Goal: Check status

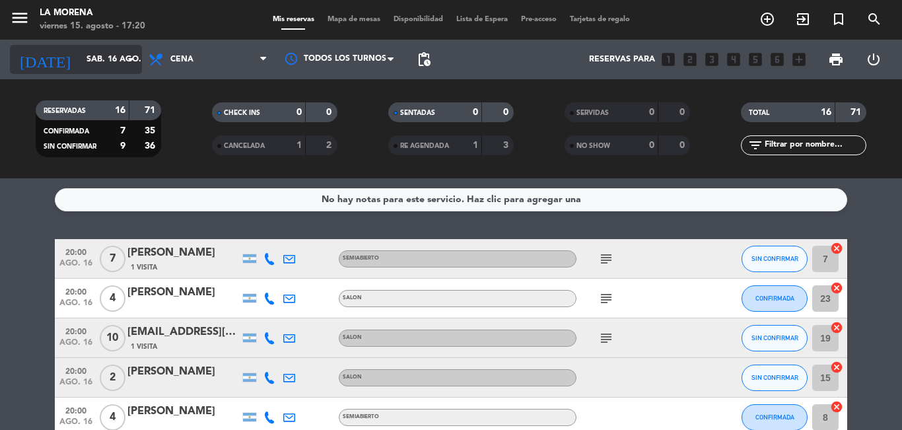
click at [113, 59] on input "sáb. 16 ago." at bounding box center [136, 59] width 112 height 22
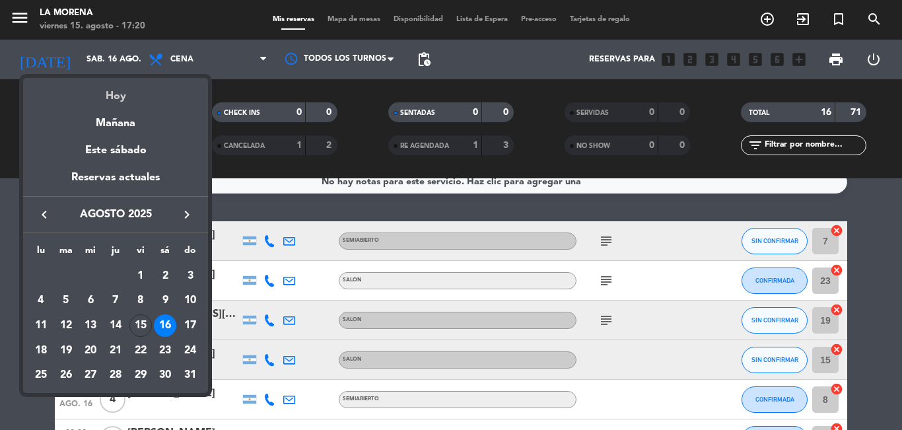
click at [127, 88] on div "Hoy" at bounding box center [115, 91] width 185 height 27
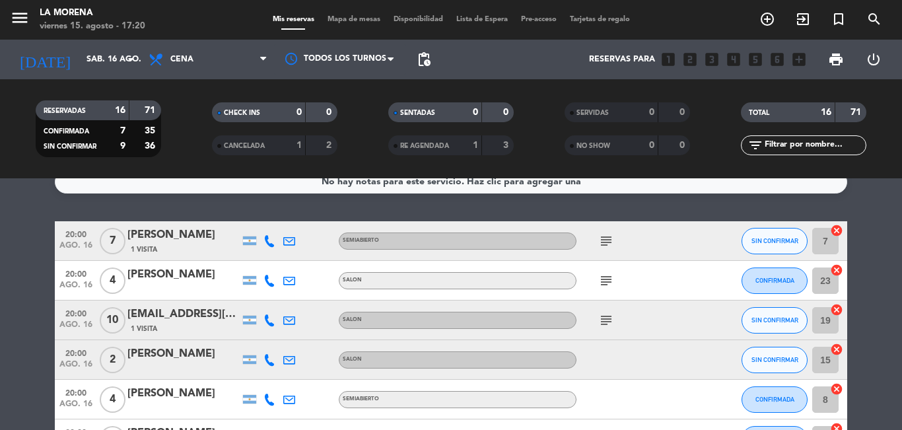
type input "vie. 15 ago."
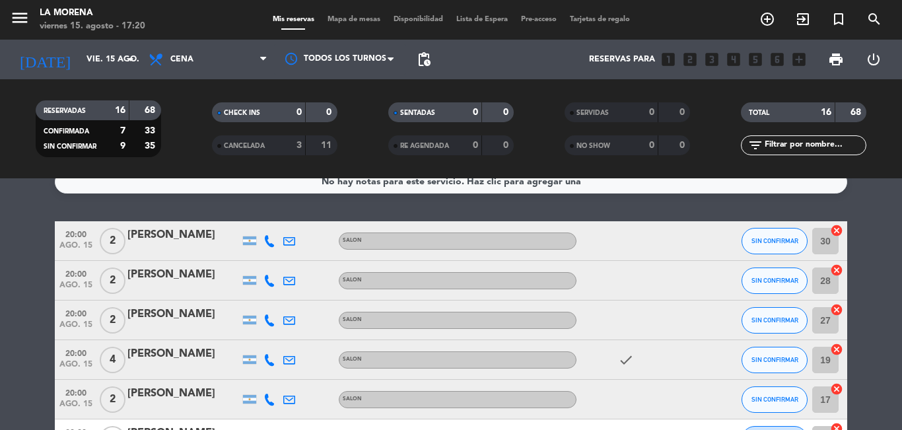
drag, startPoint x: 188, startPoint y: 91, endPoint x: 181, endPoint y: 90, distance: 7.4
click at [181, 90] on div "RESERVADAS 16 68 CONFIRMADA 7 33 SIN CONFIRMAR 9 35 CHECK INS 0 0 CANCELADA 3 1…" at bounding box center [451, 128] width 902 height 99
click at [179, 94] on div "RESERVADAS 16 68 CONFIRMADA 7 33 SIN CONFIRMAR 9 35" at bounding box center [98, 128] width 176 height 73
drag, startPoint x: 186, startPoint y: 119, endPoint x: 177, endPoint y: 106, distance: 16.1
click at [175, 110] on filter-checkbox "RESERVADAS 16 68 CONFIRMADA 7 33 SIN CONFIRMAR 9 35" at bounding box center [98, 128] width 176 height 57
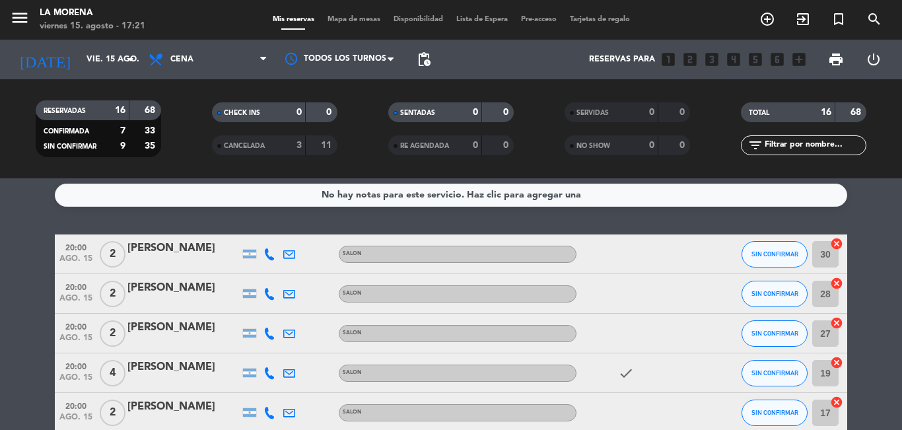
scroll to position [0, 0]
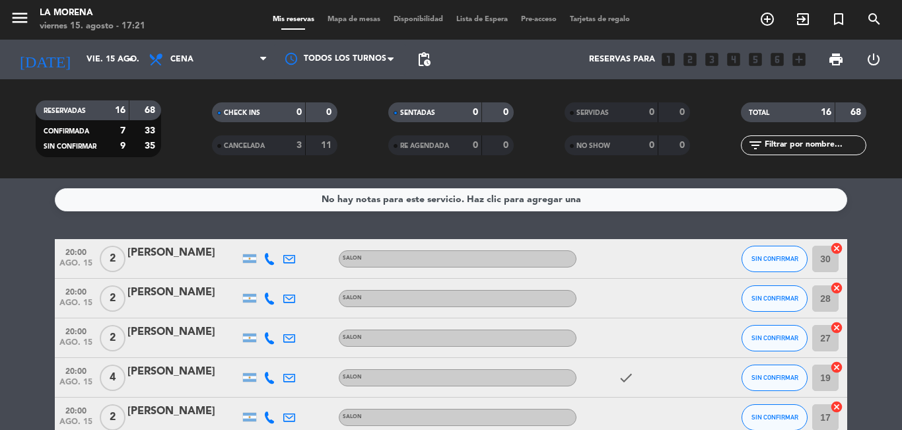
click at [187, 230] on div "No hay notas para este servicio. Haz clic para agregar una 20:00 [DATE] 2 [PERS…" at bounding box center [451, 304] width 902 height 252
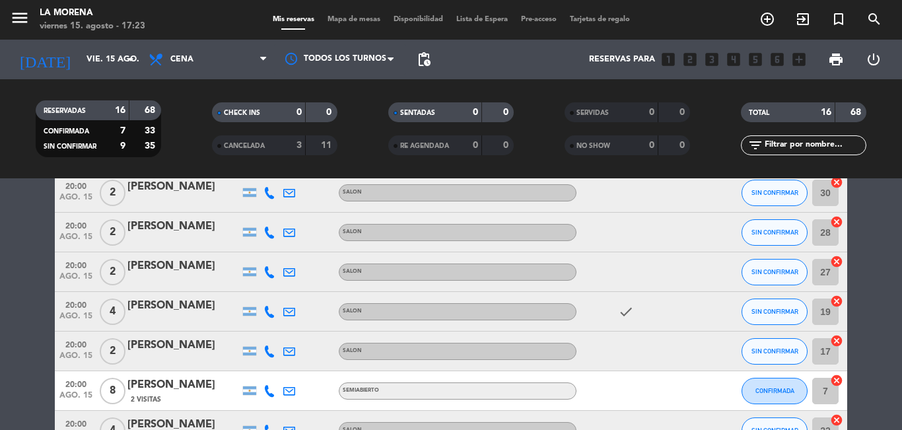
scroll to position [132, 0]
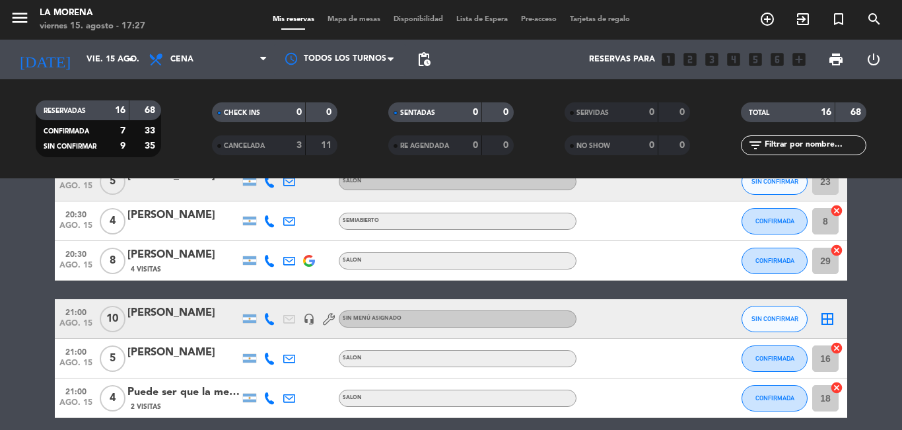
scroll to position [528, 0]
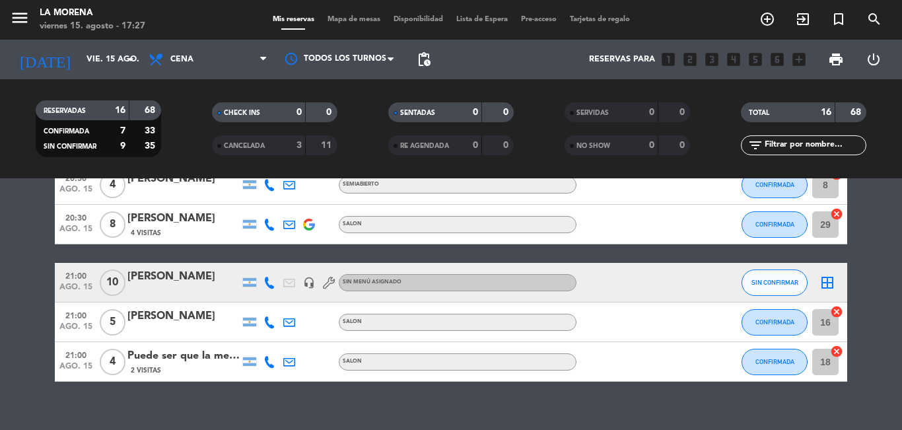
click at [10, 307] on bookings-row "20:00 [DATE] 2 [PERSON_NAME] SALON SIN CONFIRMAR 30 cancel 20:00 [DATE] 2 Di [P…" at bounding box center [451, 46] width 902 height 671
click at [172, 355] on div "Puede ser que la mesa nos toque en el salón donde se arma guitarreada" at bounding box center [183, 355] width 112 height 17
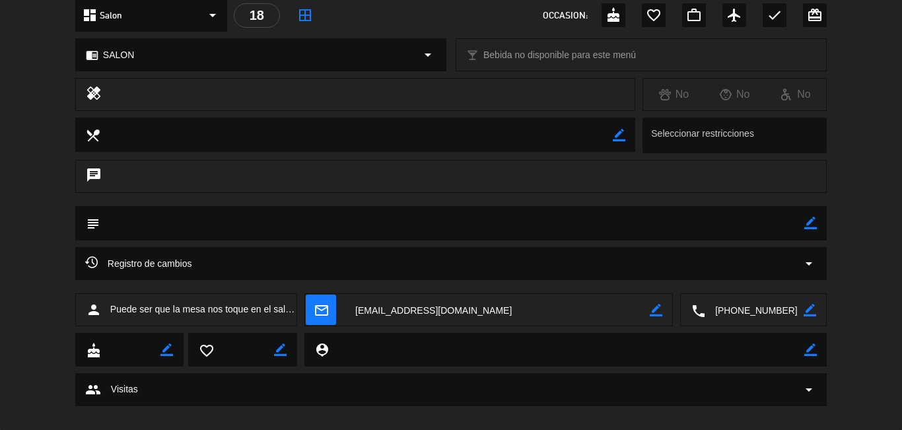
scroll to position [176, 0]
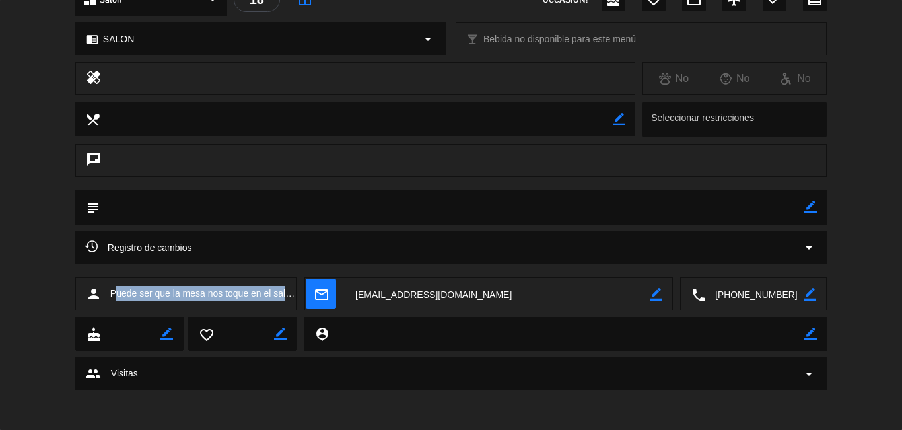
drag, startPoint x: 147, startPoint y: 293, endPoint x: 292, endPoint y: 294, distance: 145.2
click at [292, 294] on span "Puede ser que la mesa nos toque en el salón donde se arma guitarreada" at bounding box center [203, 293] width 186 height 15
click at [276, 292] on span "Puede ser que la mesa nos toque en el salón donde se arma guitarreada" at bounding box center [203, 293] width 186 height 15
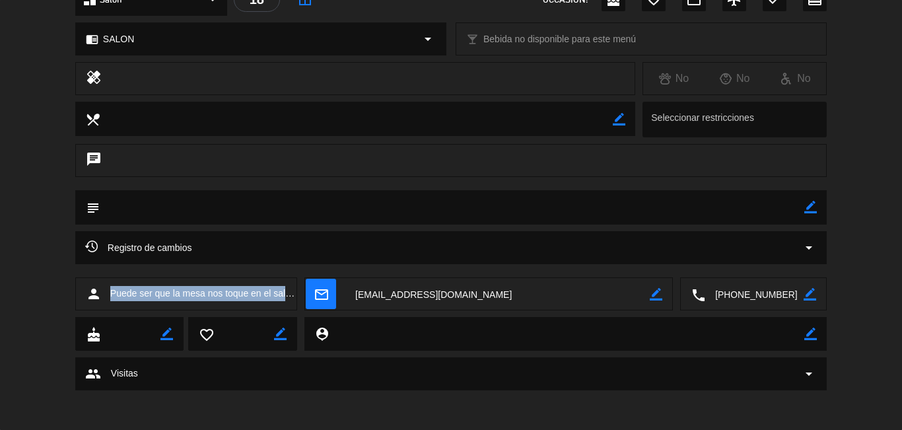
click at [276, 292] on span "Puede ser que la mesa nos toque en el salón donde se arma guitarreada" at bounding box center [203, 293] width 186 height 15
drag, startPoint x: 276, startPoint y: 292, endPoint x: 191, endPoint y: 155, distance: 161.6
click at [191, 155] on div "chat" at bounding box center [450, 160] width 751 height 33
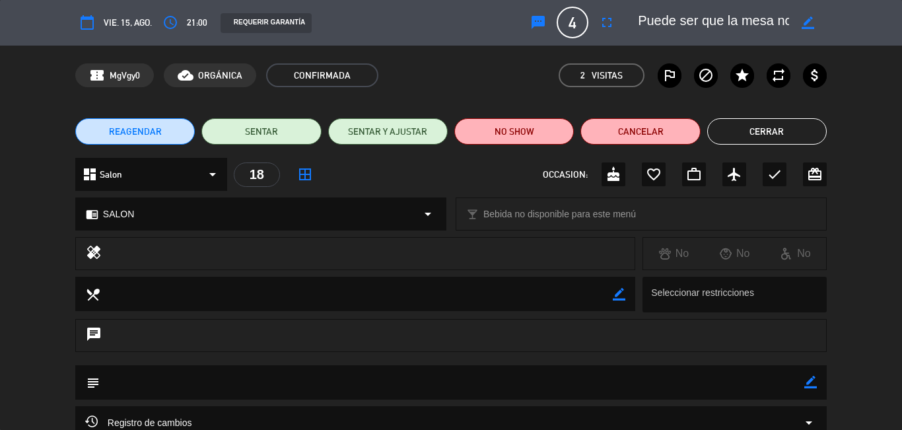
scroll to position [0, 0]
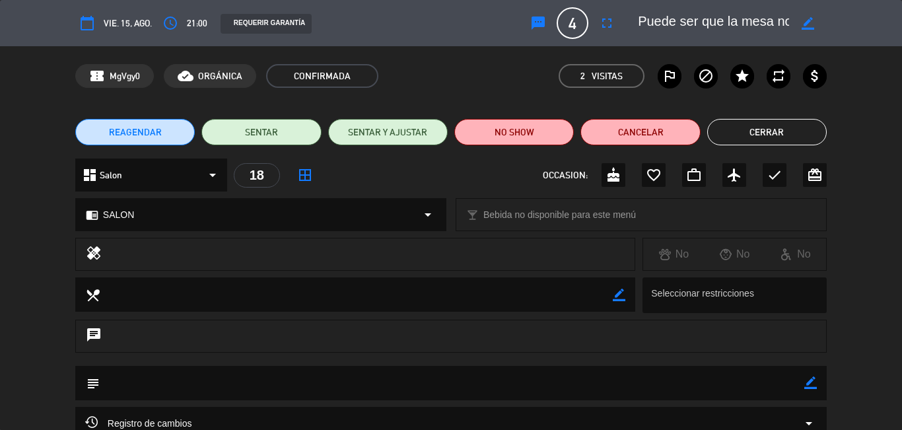
click at [753, 129] on button "Cerrar" at bounding box center [766, 132] width 119 height 26
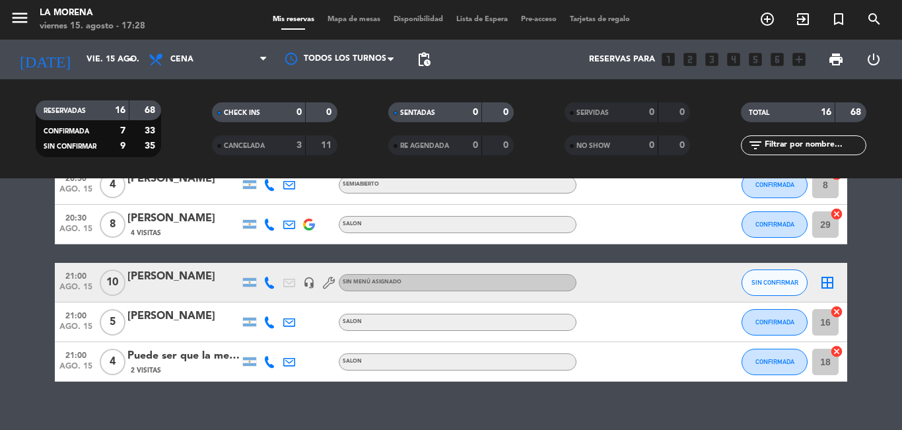
click at [201, 362] on div "Puede ser que la mesa nos toque en el salón donde se arma guitarreada" at bounding box center [183, 355] width 112 height 17
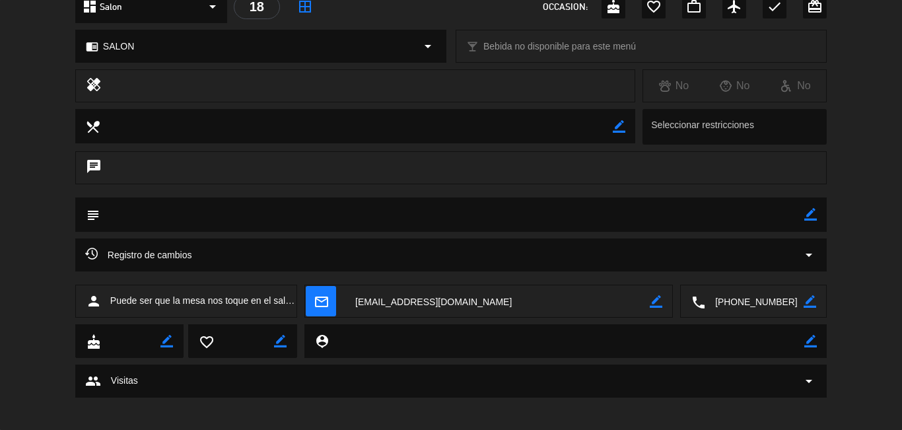
scroll to position [176, 0]
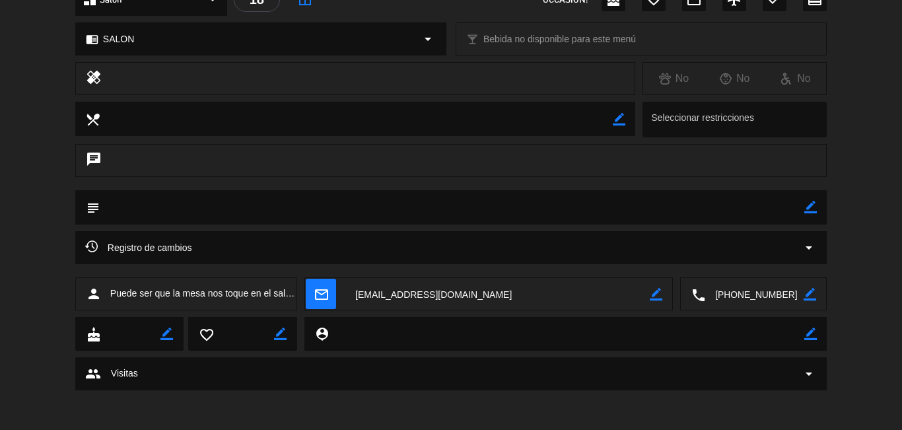
click at [287, 293] on span "Puede ser que la mesa nos toque en el salón donde se arma guitarreada" at bounding box center [203, 293] width 186 height 15
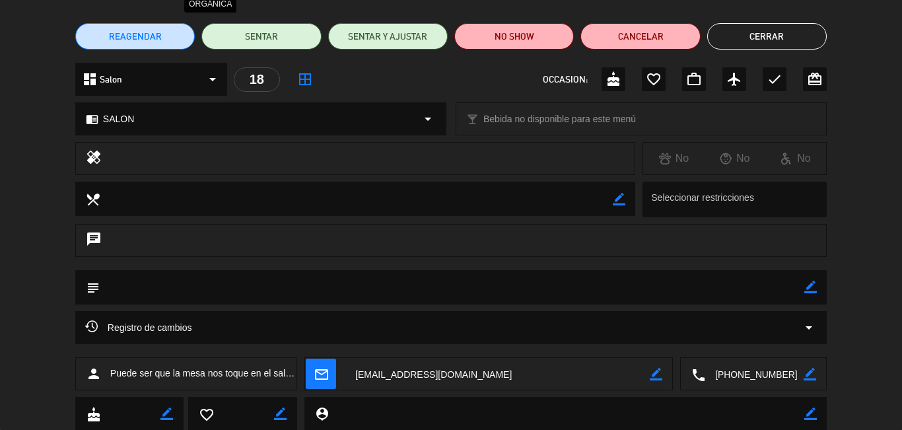
scroll to position [0, 0]
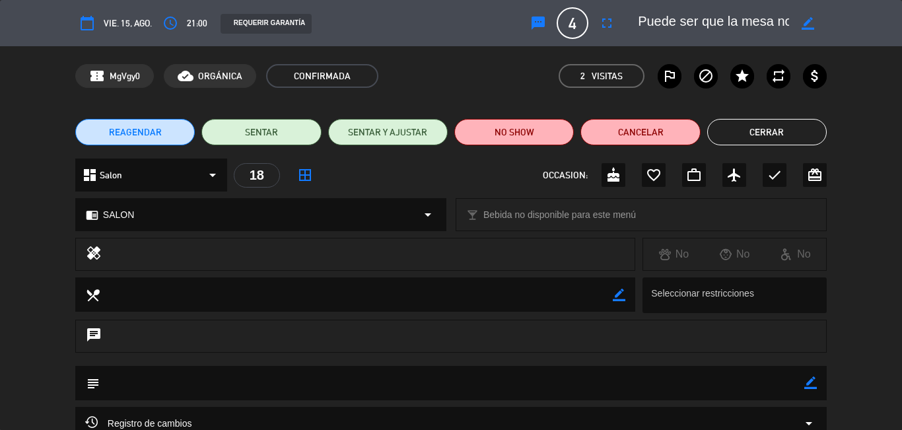
click at [726, 119] on button "Cerrar" at bounding box center [766, 132] width 119 height 26
